Goal: Find specific page/section: Find specific page/section

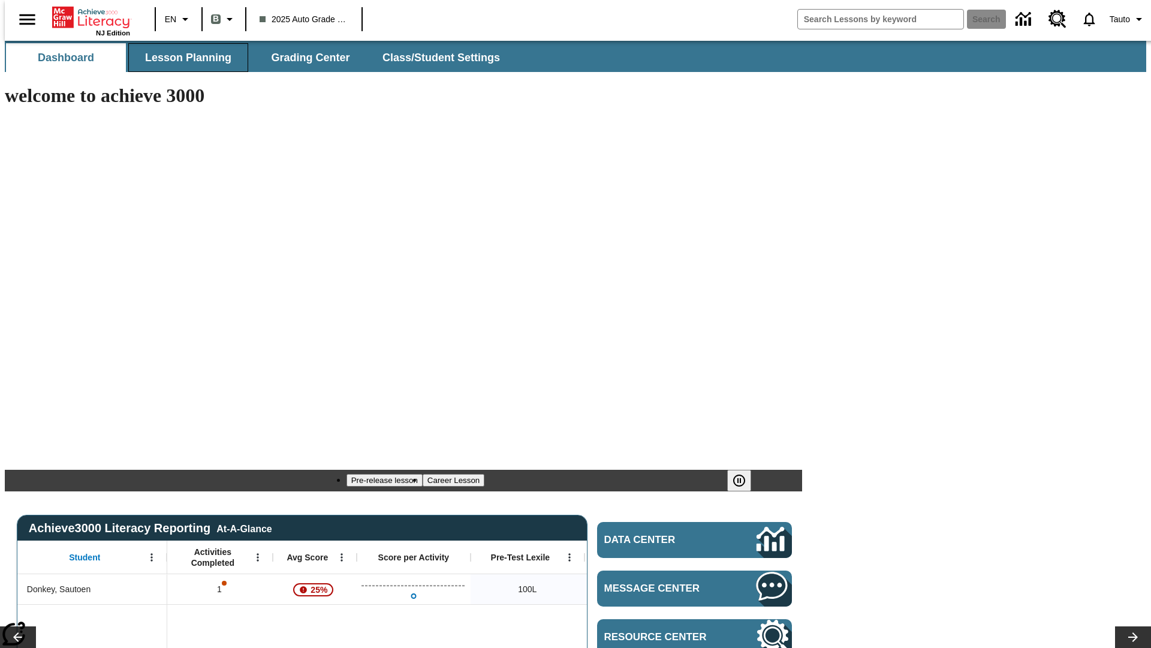
click at [184, 58] on span "Lesson Planning" at bounding box center [188, 58] width 86 height 14
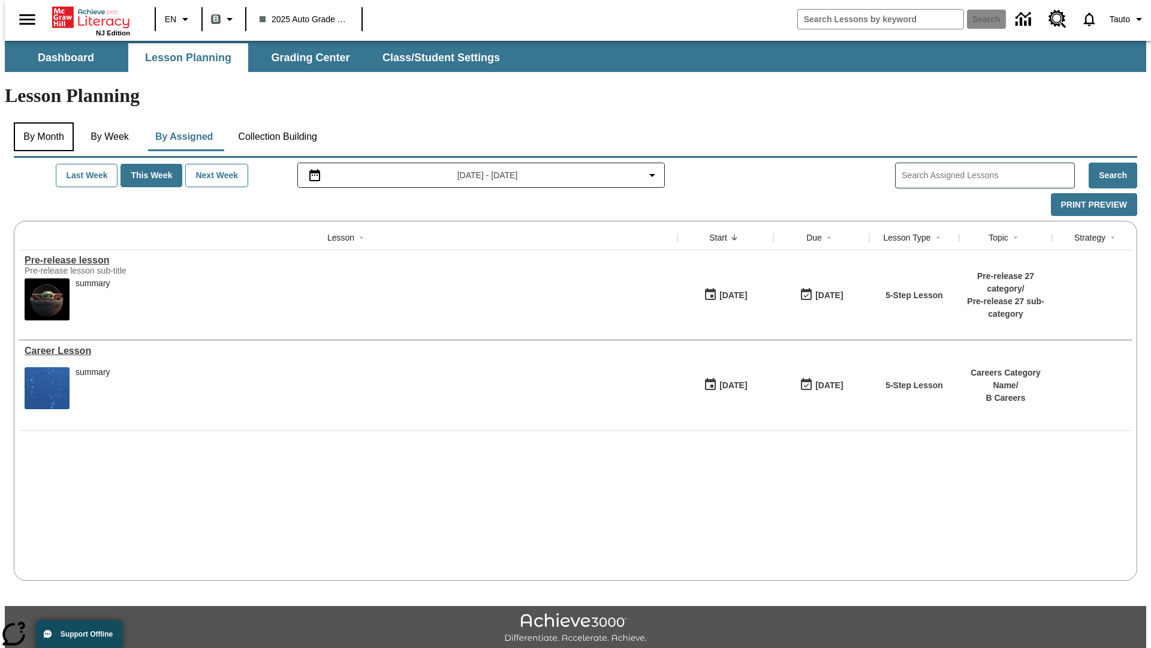
click at [40, 122] on button "By Month" at bounding box center [44, 136] width 60 height 29
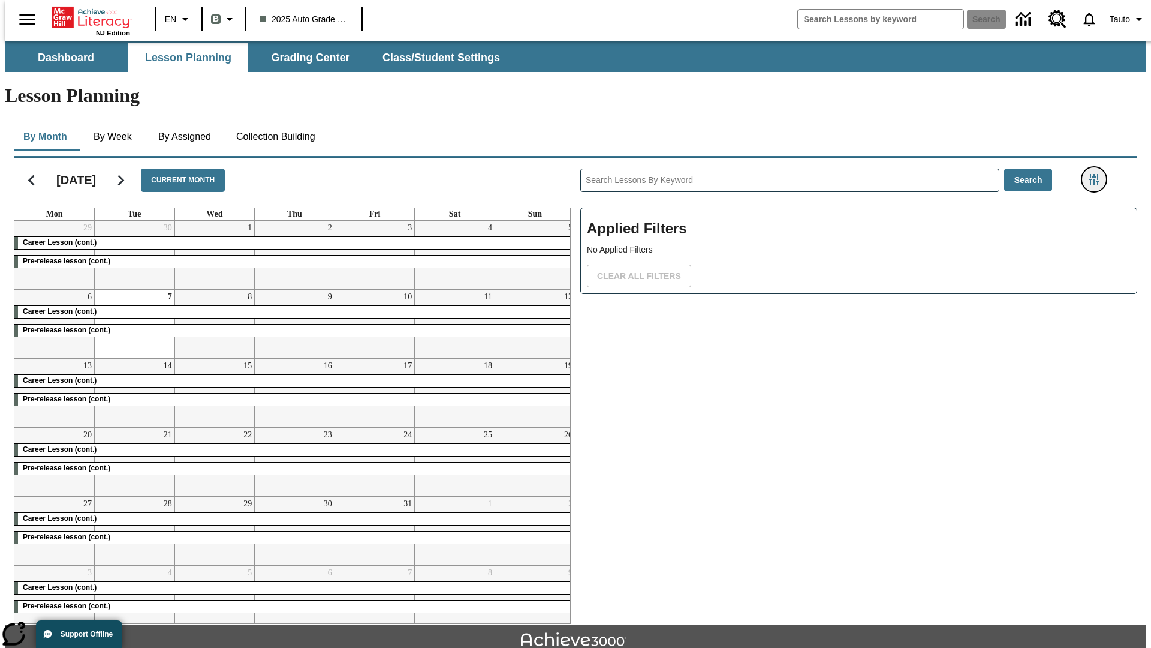
click at [1098, 174] on icon "Filters Side menu" at bounding box center [1094, 179] width 11 height 11
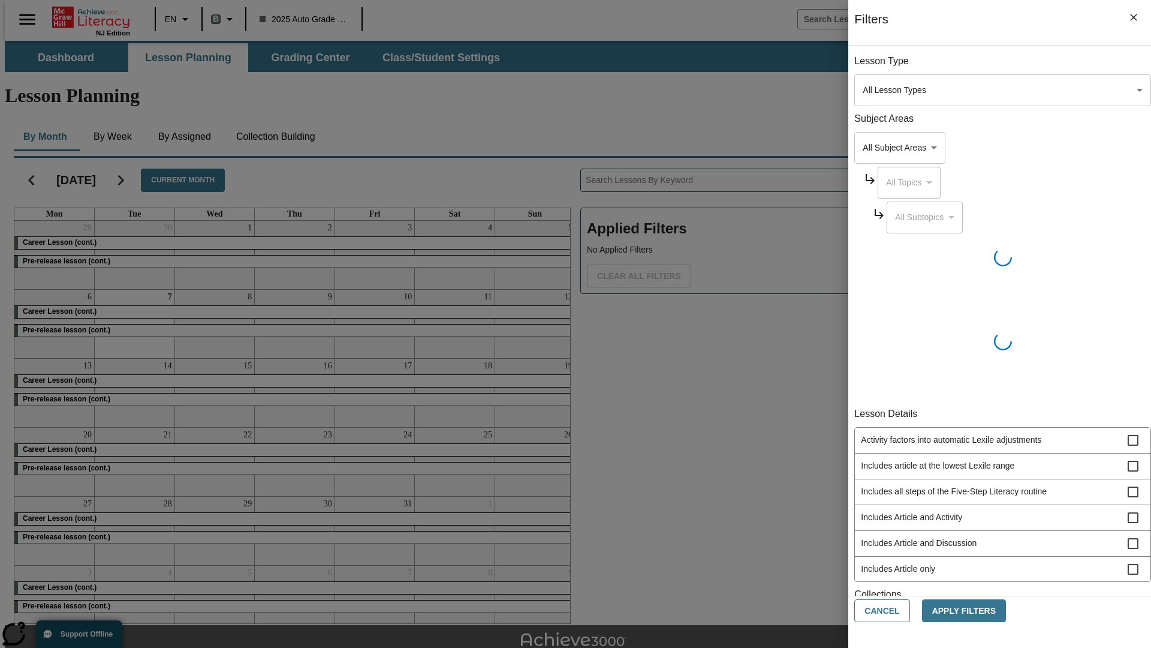
click at [864, 426] on body "Skip to main content NJ Edition EN B 2025 Auto Grade 1 B Search 0 Tauto Dashboa…" at bounding box center [576, 371] width 1142 height 661
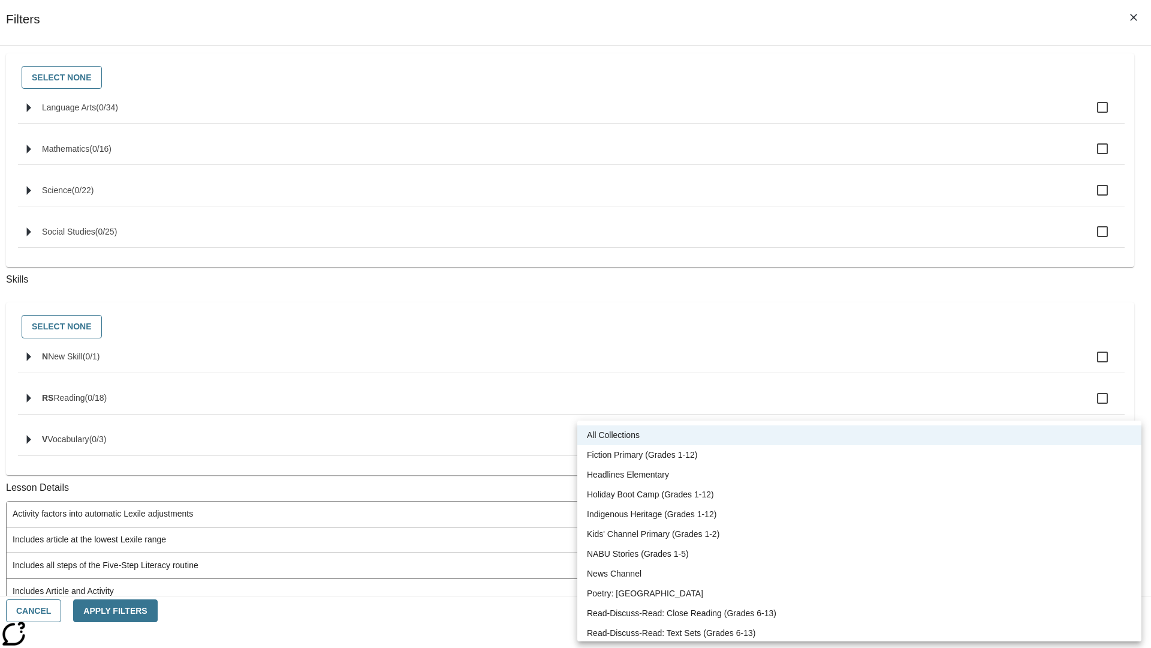
scroll to position [499, 0]
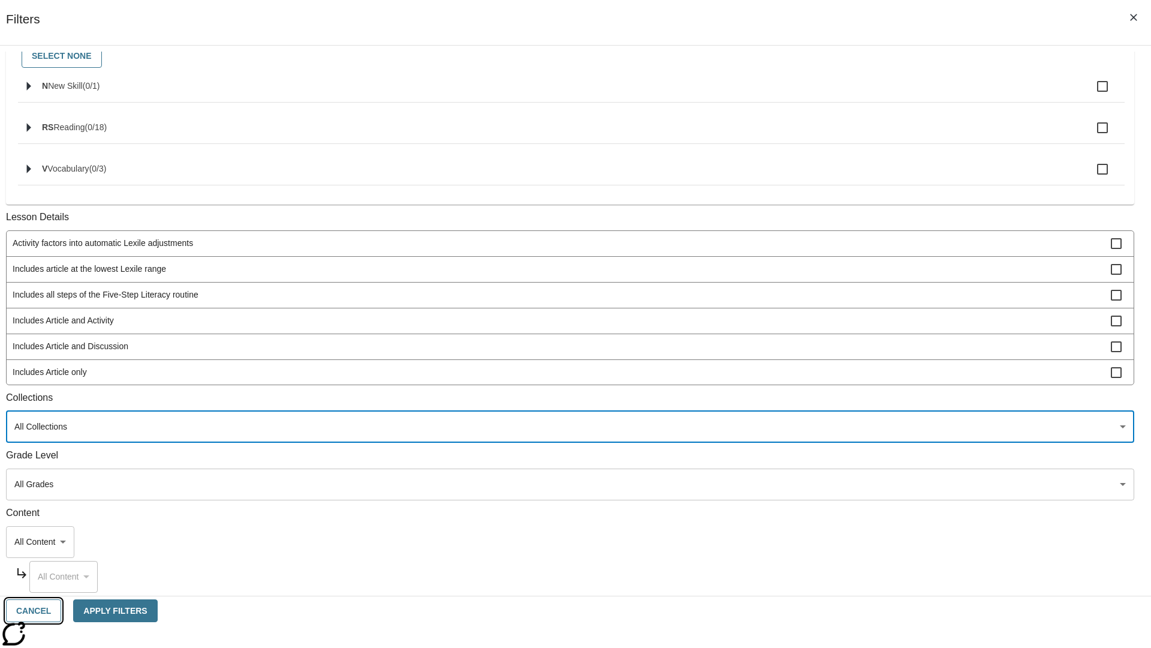
click at [61, 610] on button "Cancel" at bounding box center [33, 610] width 55 height 23
click at [86, 16] on icon "Home" at bounding box center [92, 17] width 80 height 24
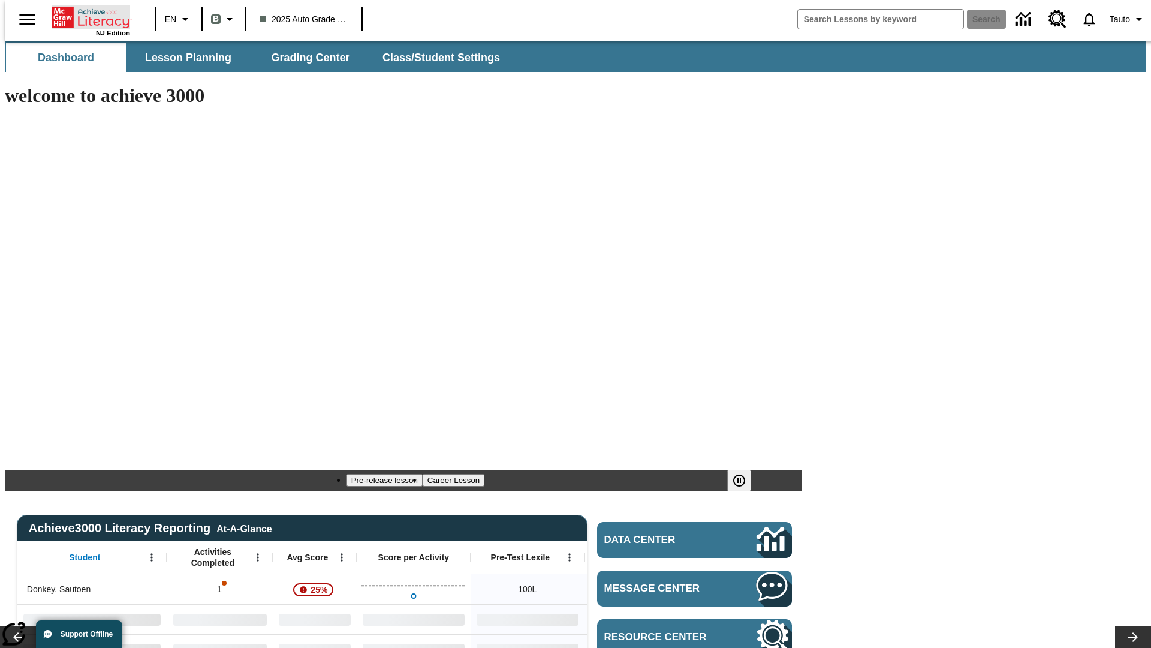
type input "-1"
